Goal: Use online tool/utility: Utilize a website feature to perform a specific function

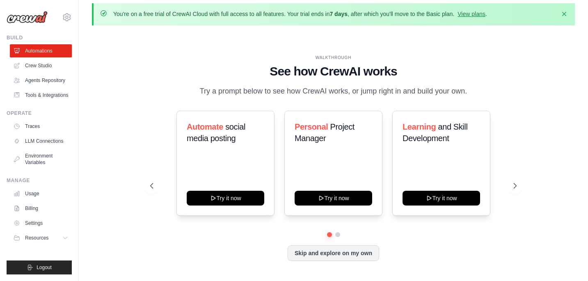
drag, startPoint x: 171, startPoint y: 76, endPoint x: 496, endPoint y: 195, distance: 346.2
click at [501, 194] on div "WALKTHROUGH See how [PERSON_NAME] works Try a prompt below to see how [PERSON_N…" at bounding box center [333, 164] width 386 height 219
click at [496, 195] on div "Automate social media posting Try it now Personal Project Manager Try it now Le…" at bounding box center [333, 163] width 367 height 105
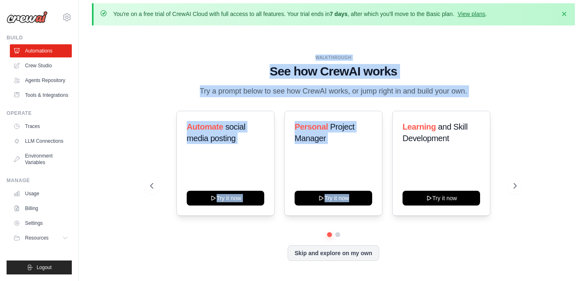
drag, startPoint x: 214, startPoint y: 28, endPoint x: 404, endPoint y: 89, distance: 199.5
click at [404, 89] on div "WALKTHROUGH See how [PERSON_NAME] works Try a prompt below to see how [PERSON_N…" at bounding box center [333, 164] width 483 height 265
click at [404, 89] on div "WALKTHROUGH See how [PERSON_NAME] works Try a prompt below to see how [PERSON_N…" at bounding box center [333, 164] width 386 height 219
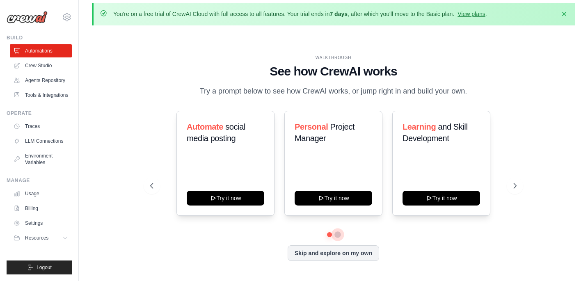
click at [334, 231] on button at bounding box center [337, 234] width 7 height 7
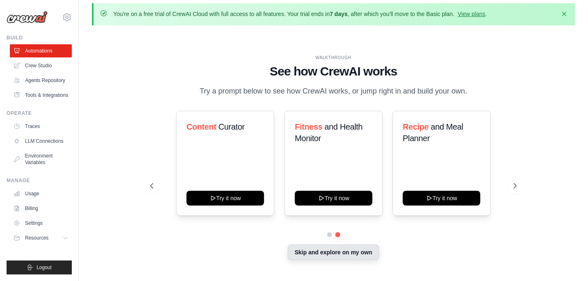
click at [324, 244] on button "Skip and explore on my own" at bounding box center [333, 252] width 91 height 16
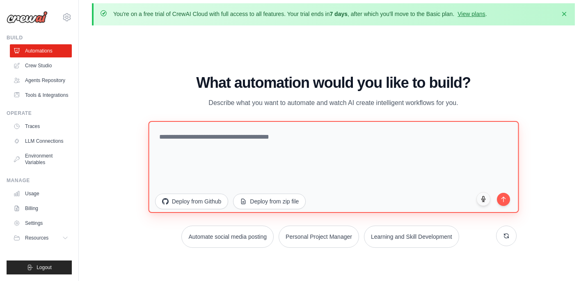
click at [274, 122] on textarea at bounding box center [333, 167] width 370 height 92
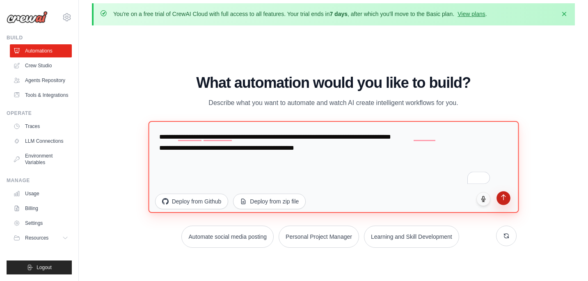
type textarea "**********"
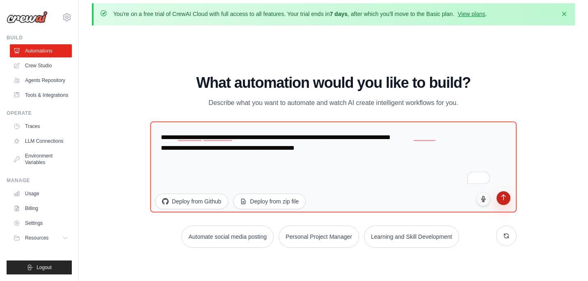
click at [505, 194] on icon "submit" at bounding box center [503, 197] width 7 height 7
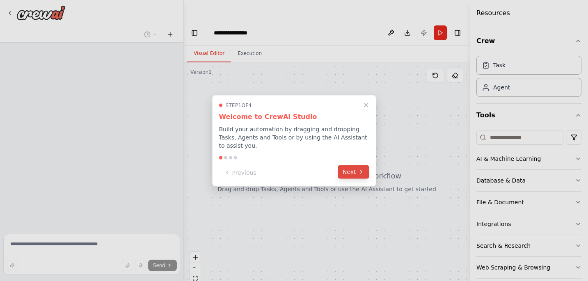
click at [348, 171] on button "Next" at bounding box center [354, 172] width 32 height 14
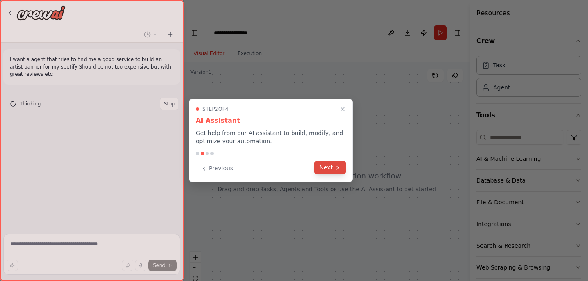
click at [324, 168] on button "Next" at bounding box center [330, 168] width 32 height 14
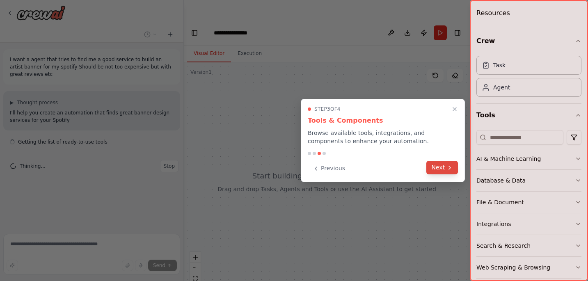
click at [436, 167] on button "Next" at bounding box center [442, 168] width 32 height 14
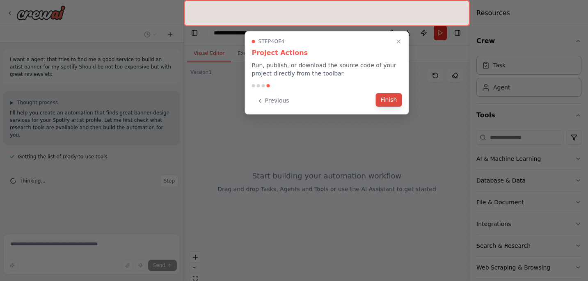
click at [387, 103] on button "Finish" at bounding box center [389, 100] width 26 height 14
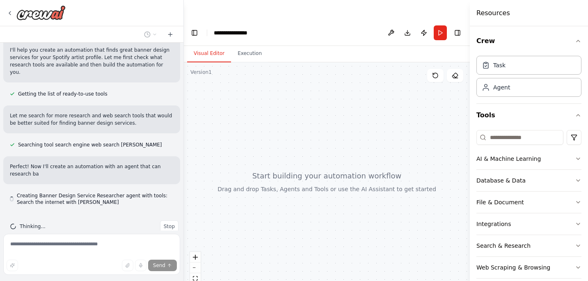
scroll to position [70, 0]
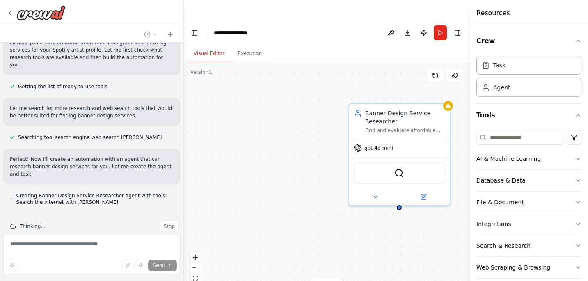
click at [262, 148] on div "Banner Design Service Researcher Find and evaluate affordable banner design ser…" at bounding box center [327, 181] width 286 height 238
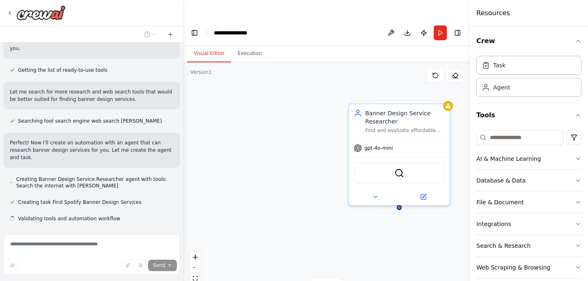
scroll to position [103, 0]
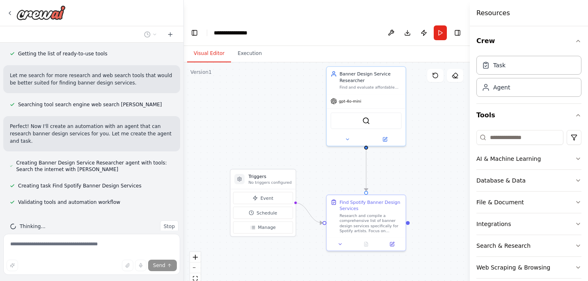
drag, startPoint x: 304, startPoint y: 175, endPoint x: 290, endPoint y: 113, distance: 63.5
click at [290, 113] on div ".deletable-edge-delete-btn { width: 20px; height: 20px; border: 0px solid #ffff…" at bounding box center [327, 181] width 286 height 238
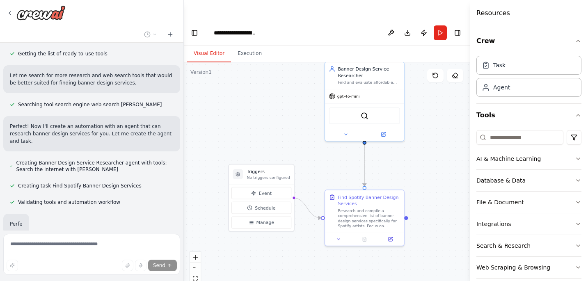
scroll to position [123, 0]
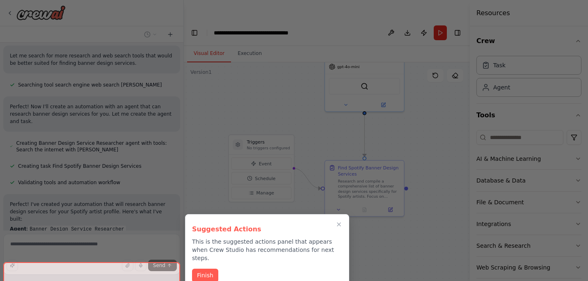
drag, startPoint x: 321, startPoint y: 160, endPoint x: 321, endPoint y: 146, distance: 13.5
click at [321, 130] on div "I want a agent that tries to find me a good service to build an artist banner f…" at bounding box center [294, 160] width 588 height 281
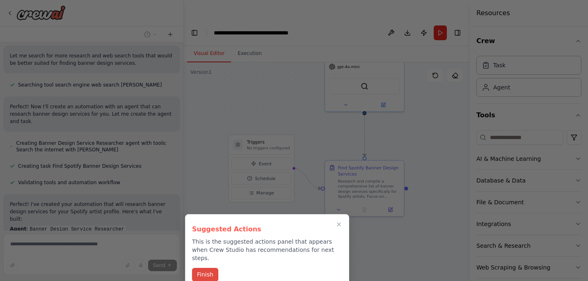
click at [205, 268] on button "Finish" at bounding box center [205, 275] width 26 height 14
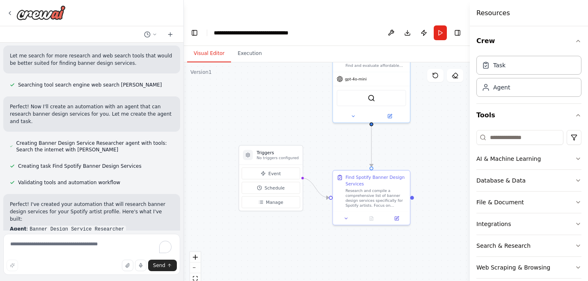
drag, startPoint x: 315, startPoint y: 121, endPoint x: 329, endPoint y: 139, distance: 22.2
click at [329, 139] on div ".deletable-edge-delete-btn { width: 20px; height: 20px; border: 0px solid #ffff…" at bounding box center [327, 181] width 286 height 238
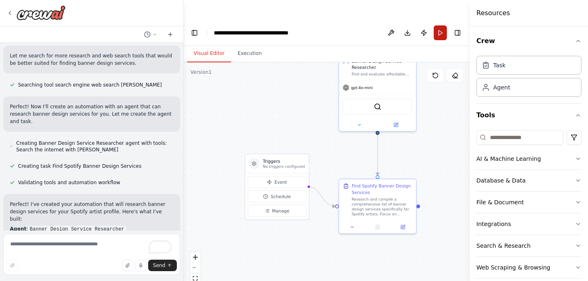
click at [439, 25] on button "Run" at bounding box center [440, 32] width 13 height 15
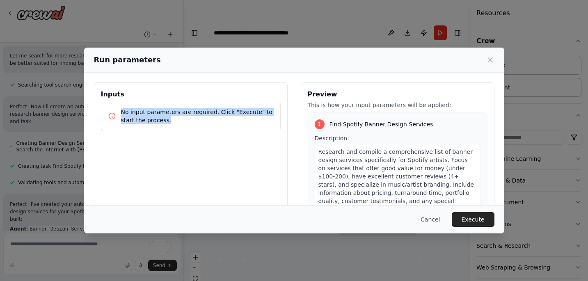
drag, startPoint x: 240, startPoint y: 125, endPoint x: 213, endPoint y: 89, distance: 45.0
click at [213, 89] on div "Inputs No input parameters are required. Click "Execute" to start the process." at bounding box center [191, 179] width 194 height 194
click at [213, 89] on h3 "Inputs" at bounding box center [191, 94] width 180 height 10
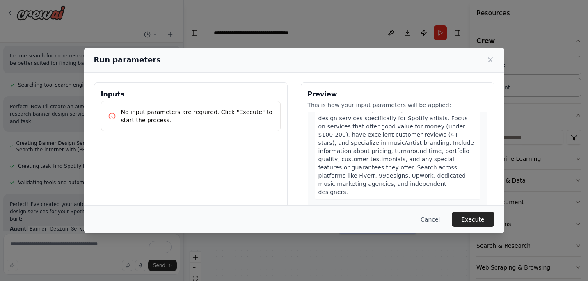
scroll to position [82, 0]
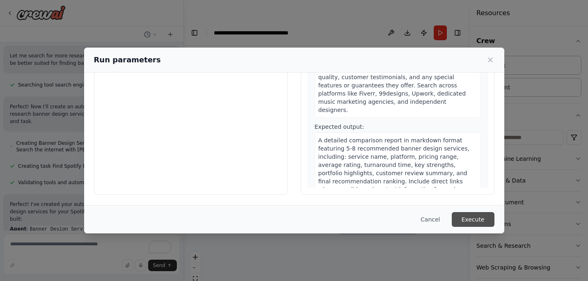
click at [478, 221] on button "Execute" at bounding box center [473, 219] width 43 height 15
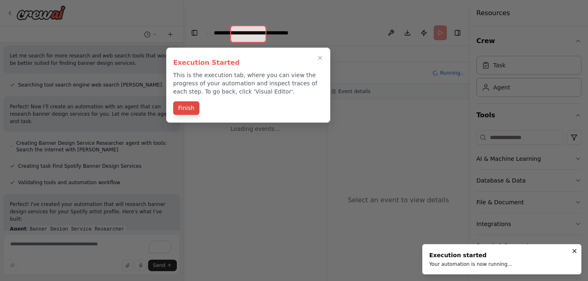
click at [189, 111] on button "Finish" at bounding box center [186, 108] width 26 height 14
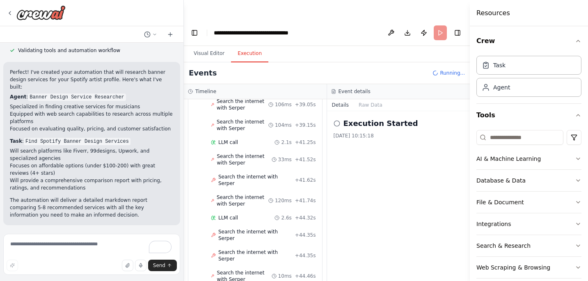
scroll to position [373, 0]
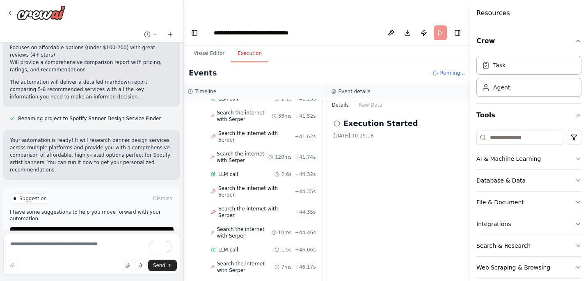
scroll to position [922, 0]
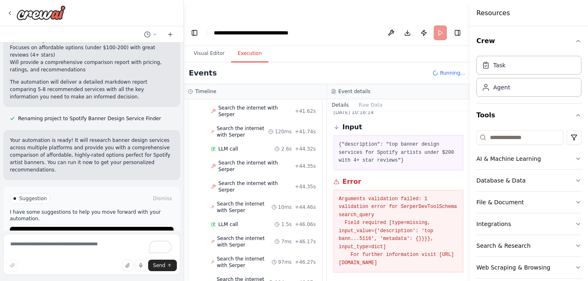
scroll to position [41, 0]
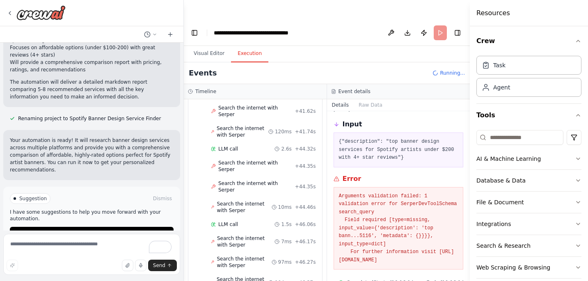
drag, startPoint x: 393, startPoint y: 226, endPoint x: 377, endPoint y: 157, distance: 70.7
click at [377, 187] on div "Arguments validation failed: 1 validation error for SerperDevToolSchema search_…" at bounding box center [398, 228] width 130 height 83
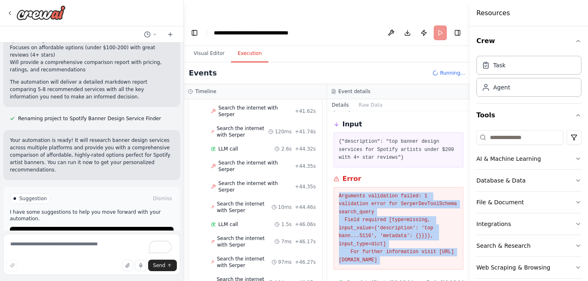
drag, startPoint x: 377, startPoint y: 157, endPoint x: 390, endPoint y: 235, distance: 78.6
click at [390, 235] on div "Arguments validation failed: 1 validation error for SerperDevToolSchema search_…" at bounding box center [398, 228] width 130 height 83
click at [390, 235] on pre "Arguments validation failed: 1 validation error for SerperDevToolSchema search_…" at bounding box center [398, 228] width 119 height 72
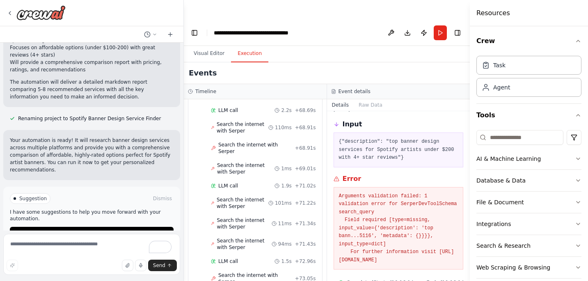
drag, startPoint x: 420, startPoint y: 229, endPoint x: 390, endPoint y: 134, distance: 100.3
click at [390, 134] on div "Search the internet with Serper 07/10/2025, 10:16:14 Input {"description": "top…" at bounding box center [398, 205] width 143 height 189
drag, startPoint x: 395, startPoint y: 169, endPoint x: 411, endPoint y: 242, distance: 74.7
click at [411, 242] on div "Search the internet with Serper 07/10/2025, 10:16:14 Input {"description": "top…" at bounding box center [398, 205] width 143 height 189
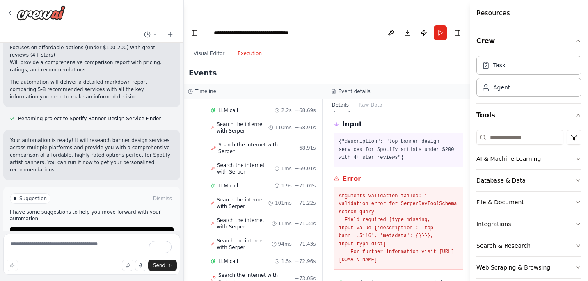
click at [411, 242] on div "Arguments validation failed: 1 validation error for SerperDevToolSchema search_…" at bounding box center [398, 228] width 130 height 83
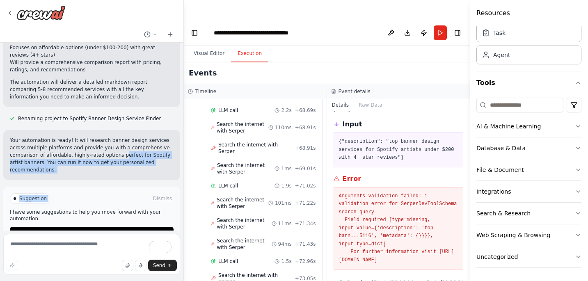
drag, startPoint x: 142, startPoint y: 162, endPoint x: 123, endPoint y: 135, distance: 32.4
click at [123, 135] on div "I want a agent that tries to find me a good service to build an artist banner f…" at bounding box center [91, 137] width 183 height 188
click at [500, 185] on button "Integrations" at bounding box center [528, 191] width 105 height 21
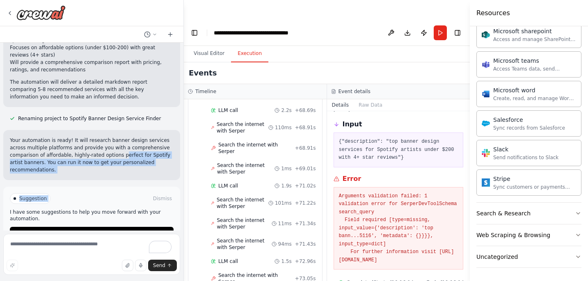
scroll to position [541, 0]
click at [521, 217] on div "Search & Research" at bounding box center [503, 214] width 54 height 8
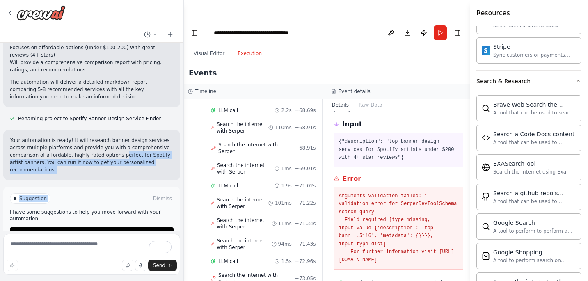
scroll to position [676, 0]
